Goal: Task Accomplishment & Management: Complete application form

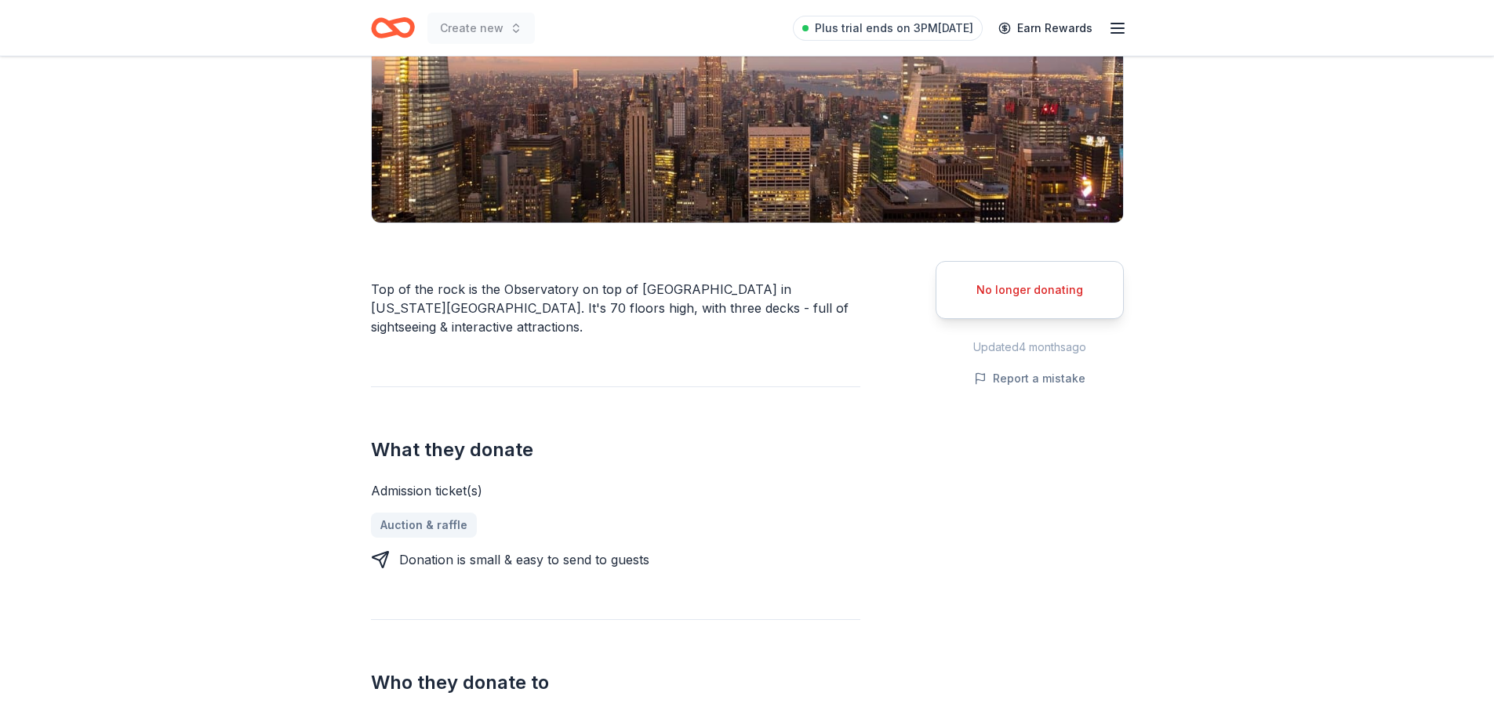
scroll to position [235, 0]
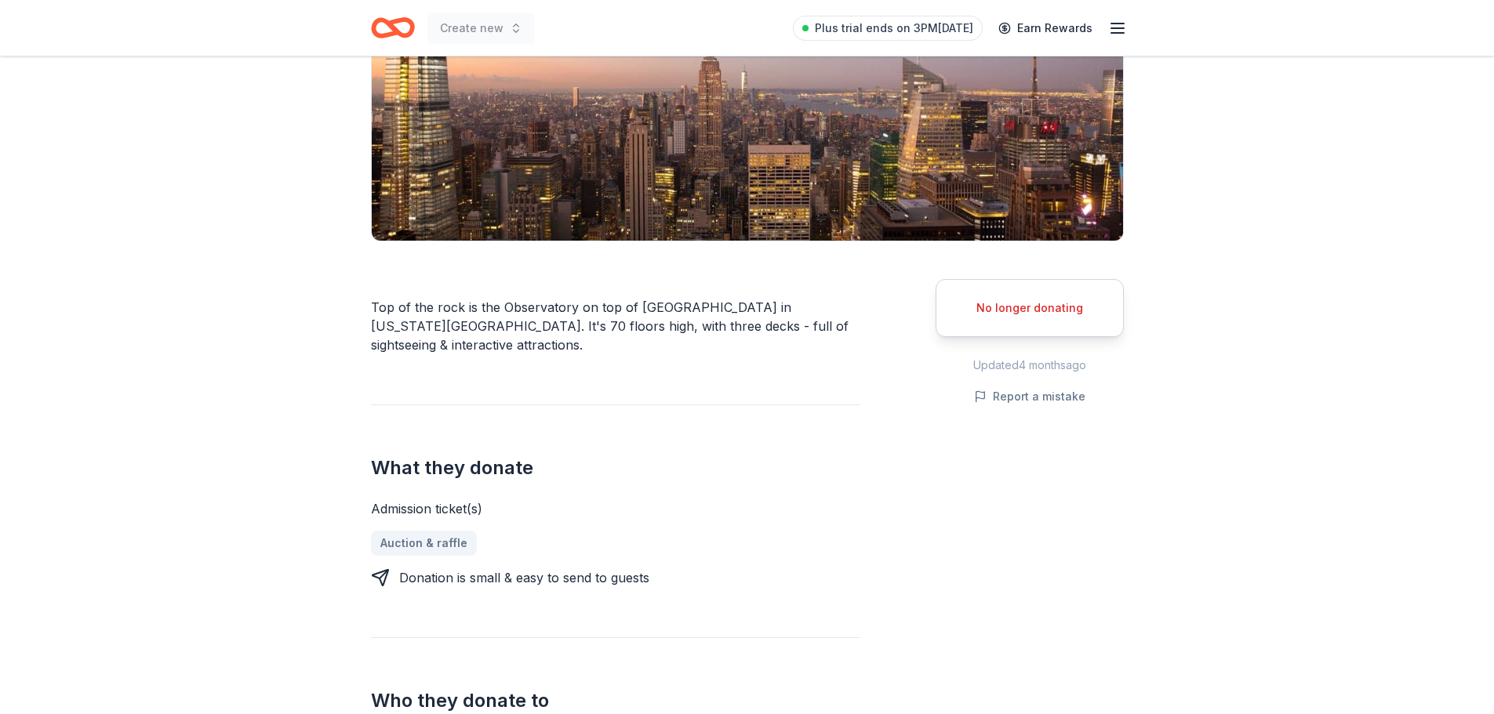
drag, startPoint x: 486, startPoint y: 311, endPoint x: 820, endPoint y: 335, distance: 334.9
click at [820, 335] on div "Top of the rock is the Observatory on top of [GEOGRAPHIC_DATA] in [US_STATE][GE…" at bounding box center [615, 326] width 489 height 56
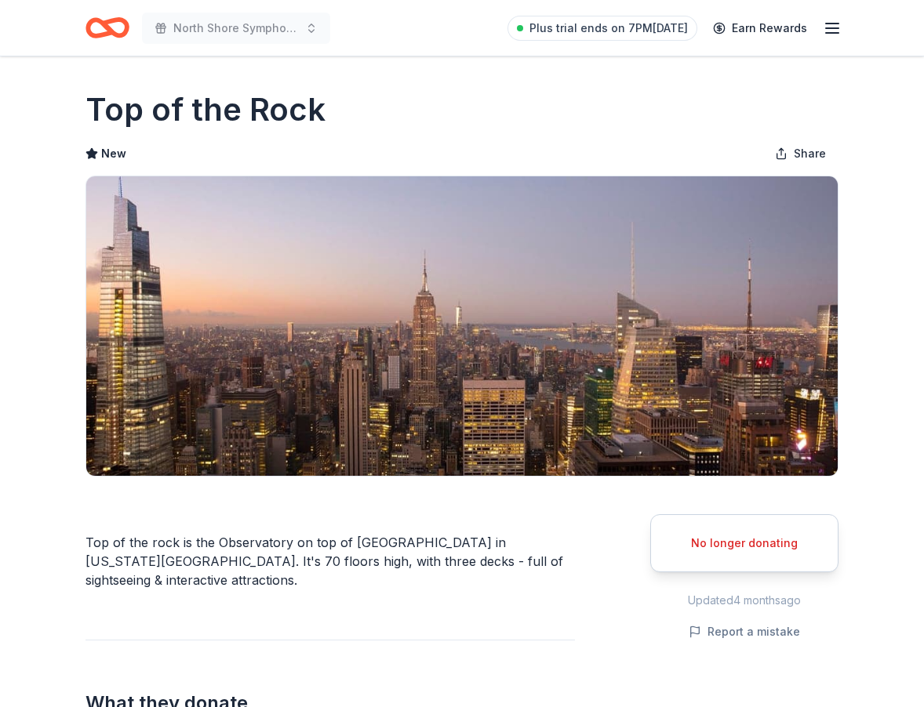
click at [92, 33] on icon "Home" at bounding box center [100, 28] width 24 height 16
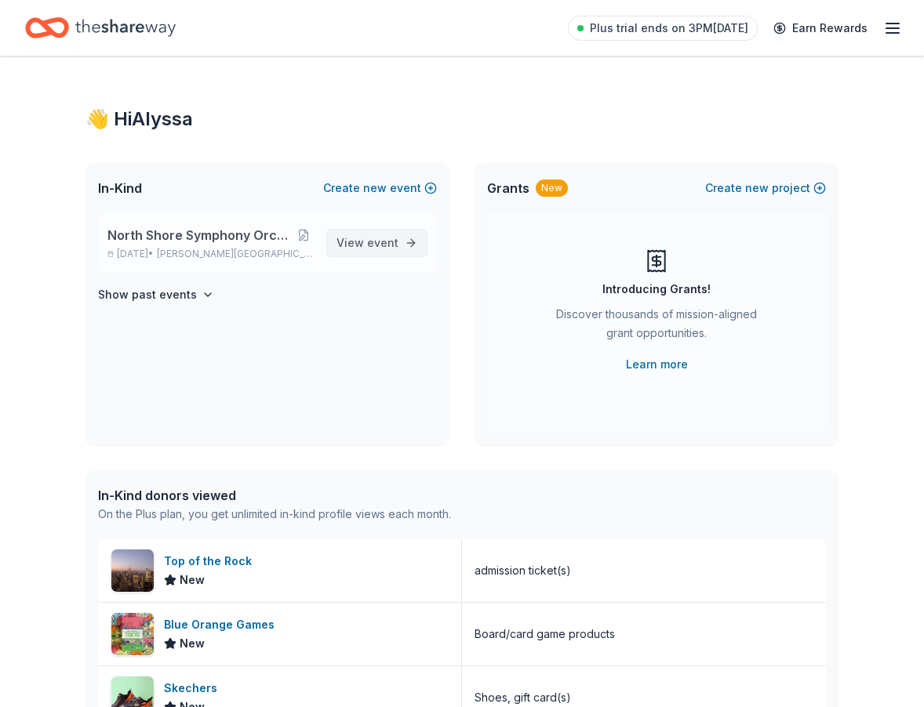
click at [373, 245] on span "event" at bounding box center [382, 242] width 31 height 13
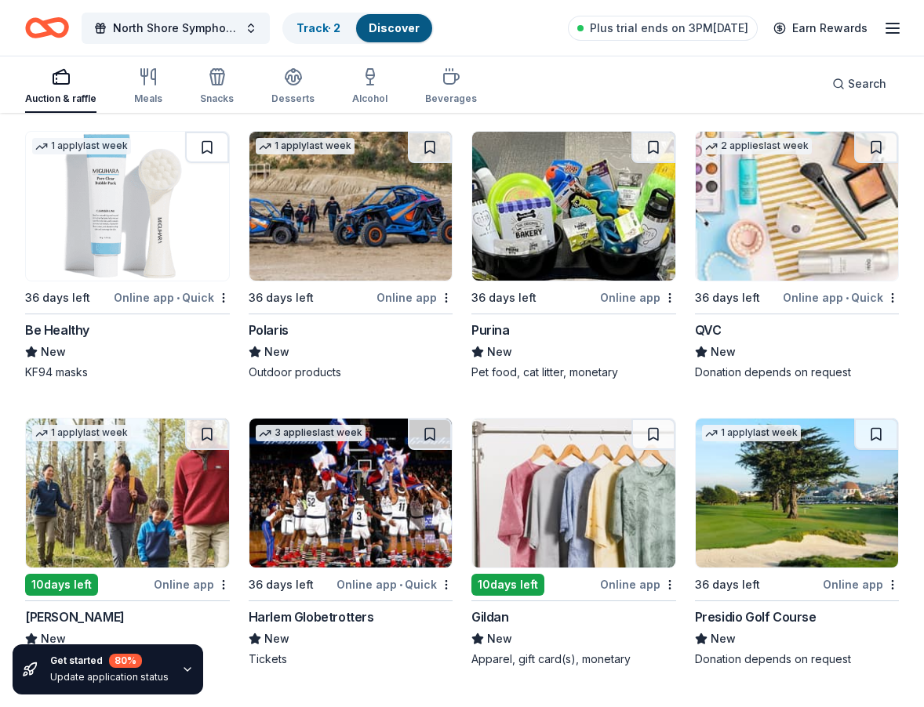
scroll to position [14863, 0]
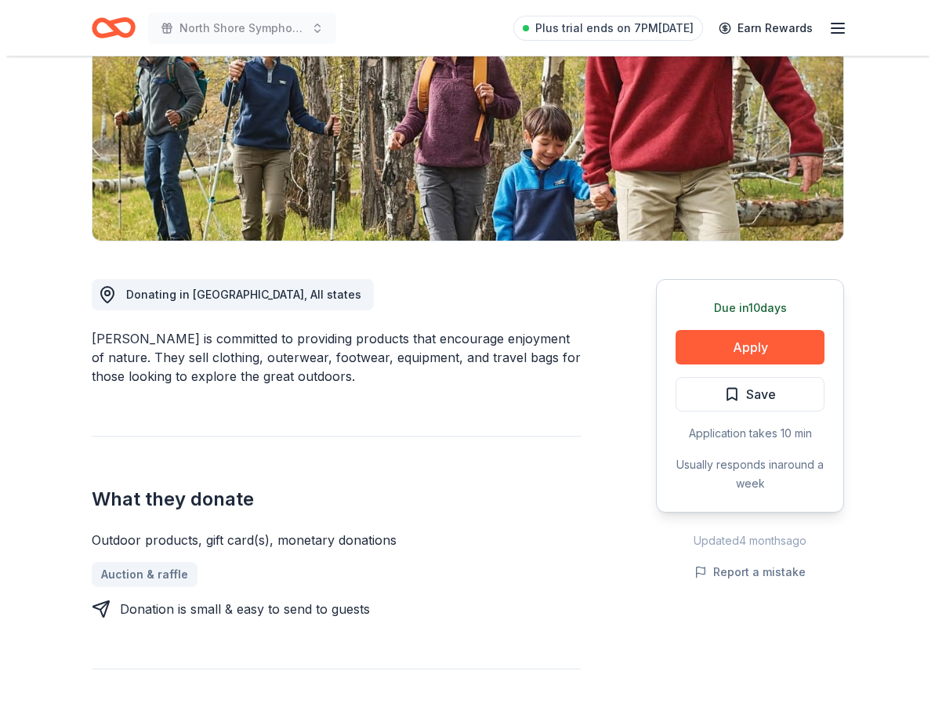
scroll to position [314, 0]
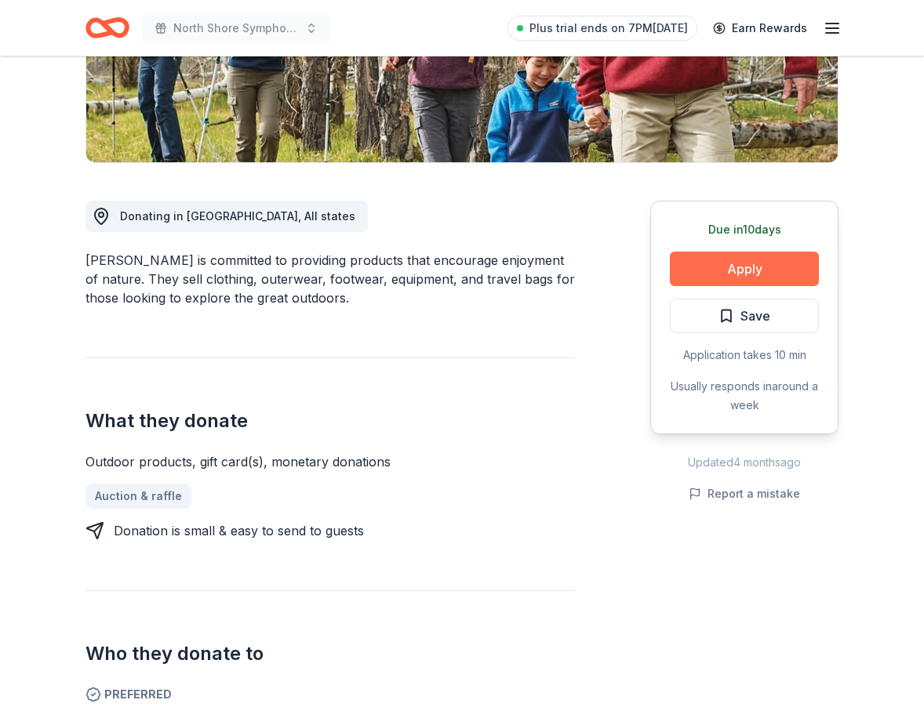
click at [741, 262] on button "Apply" at bounding box center [744, 269] width 149 height 35
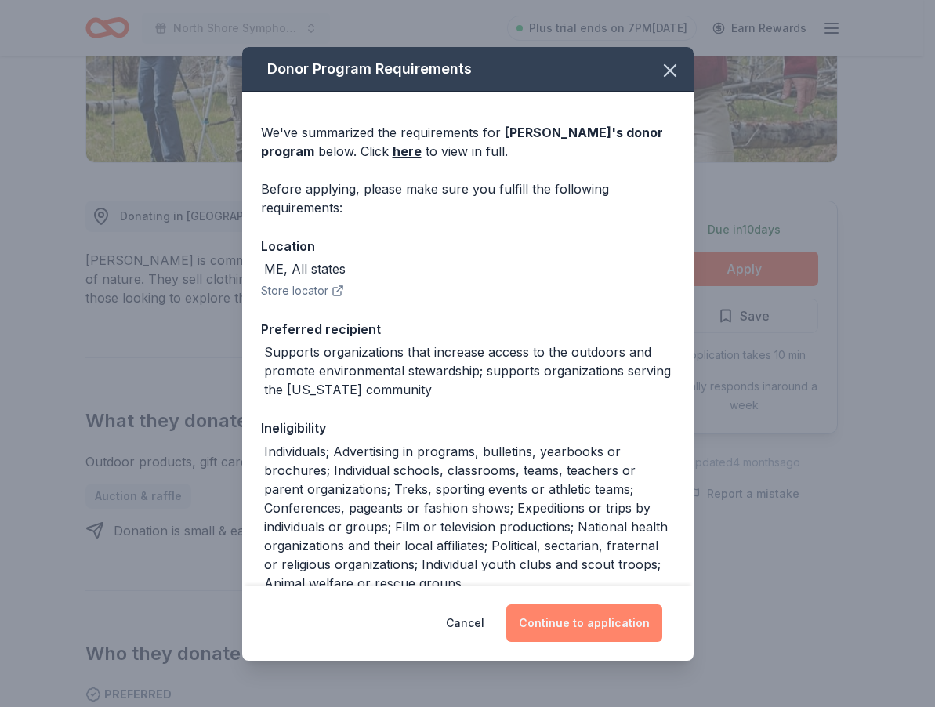
click at [621, 616] on button "Continue to application" at bounding box center [585, 624] width 156 height 38
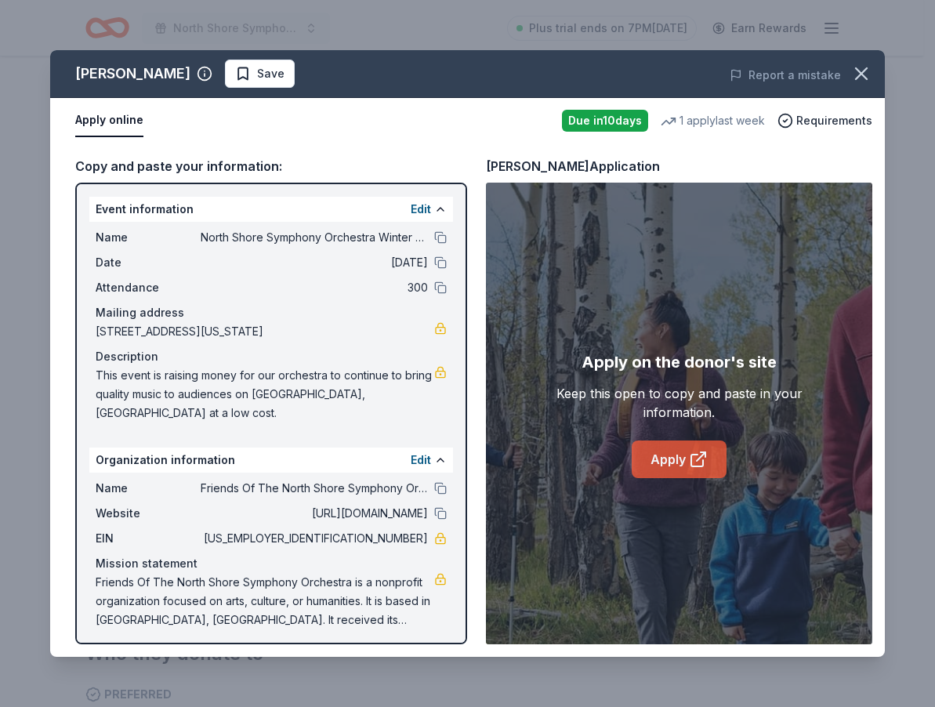
click at [712, 452] on link "Apply" at bounding box center [679, 460] width 95 height 38
